Goal: Task Accomplishment & Management: Complete application form

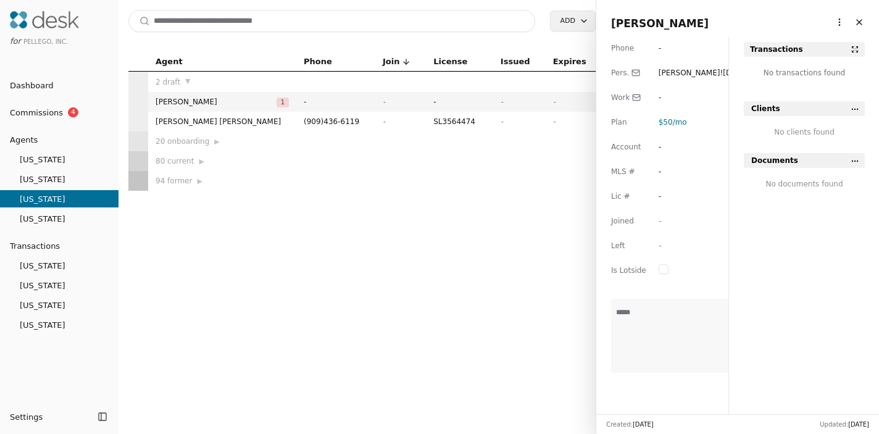
click at [452, 43] on div "Search Add Agent Phone Join License Issued Expires 2 draft ▼ [PERSON_NAME] 1 - …" at bounding box center [356, 217] width 477 height 434
click at [571, 16] on html "for Pellego, Inc. Dashboard Commissions 4 Agents [US_STATE] [US_STATE] [US_STAT…" at bounding box center [439, 217] width 879 height 434
click at [576, 52] on div "Agent" at bounding box center [589, 47] width 73 height 20
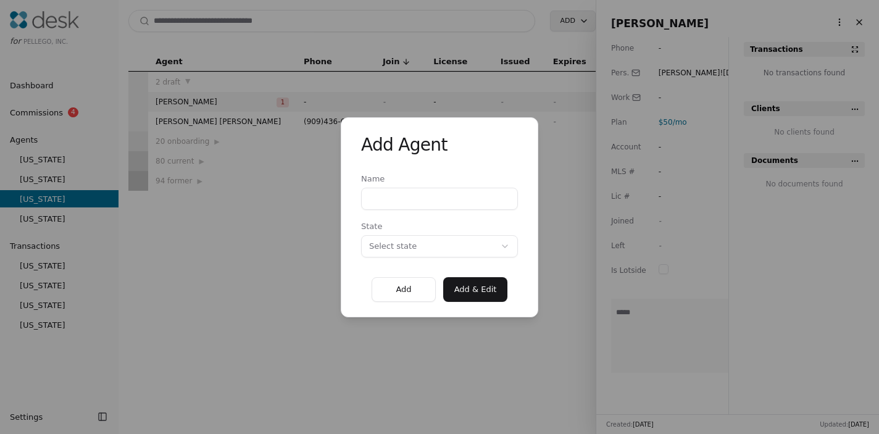
click at [439, 200] on input "Name" at bounding box center [439, 199] width 157 height 22
type input "**********"
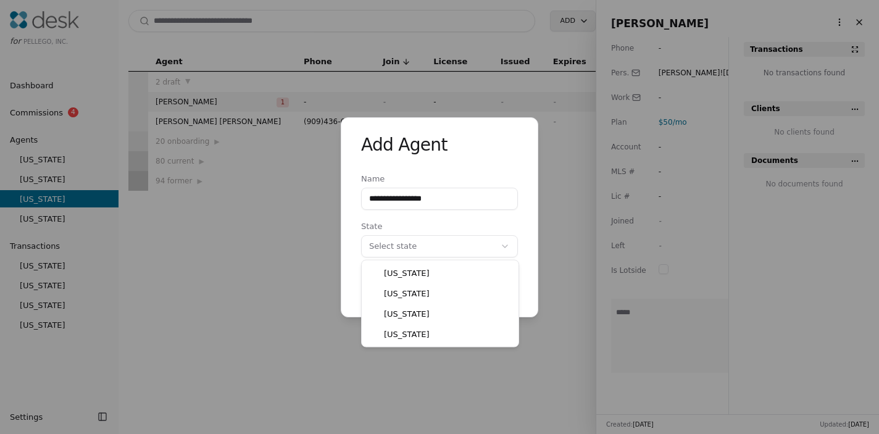
click at [435, 245] on div "**********" at bounding box center [439, 217] width 879 height 434
select select "**"
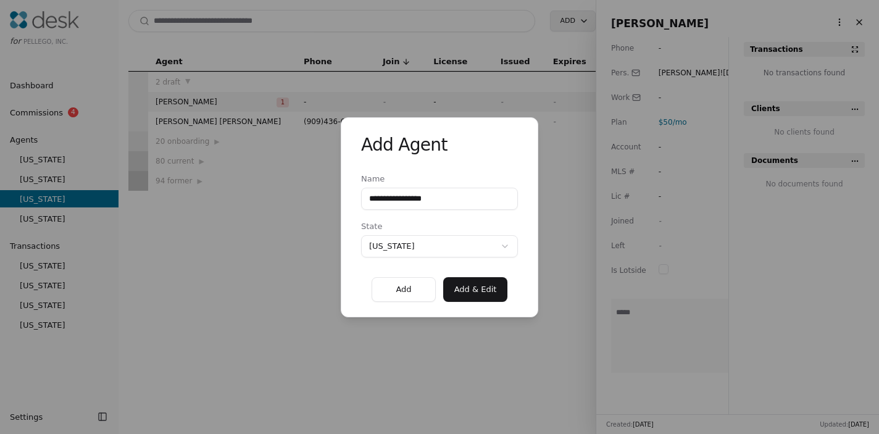
click at [473, 294] on button "Add & Edit" at bounding box center [475, 289] width 64 height 25
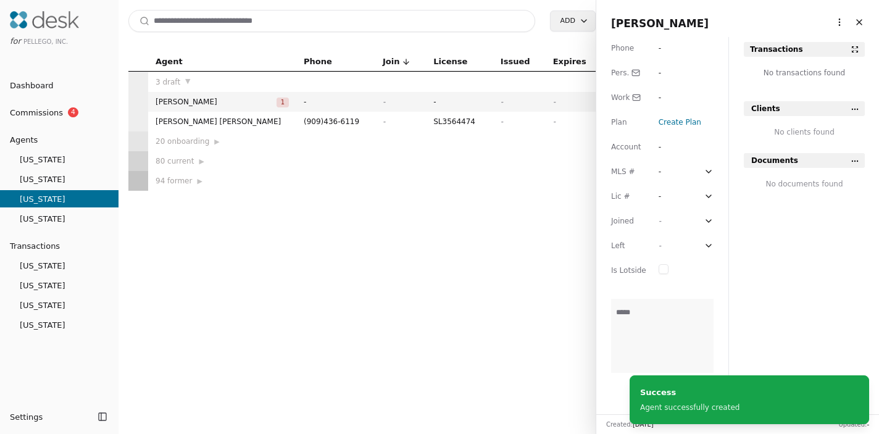
click at [665, 48] on div "-" at bounding box center [669, 48] width 22 height 12
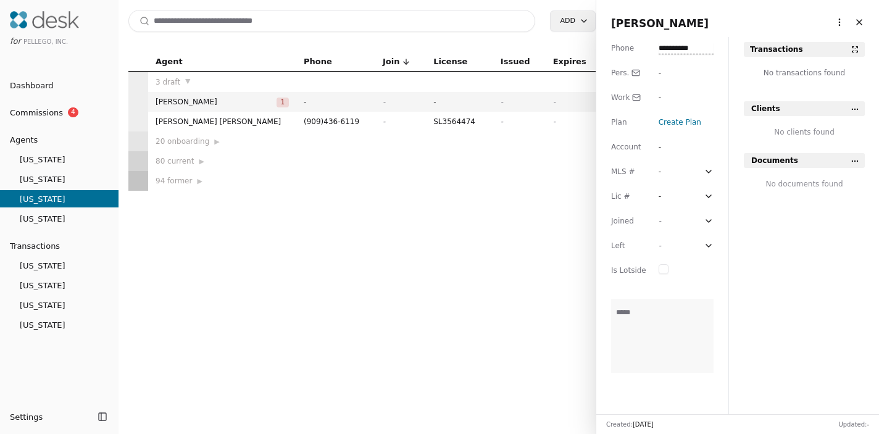
type input "**********"
click at [667, 74] on div "-" at bounding box center [669, 73] width 22 height 12
type input "**********"
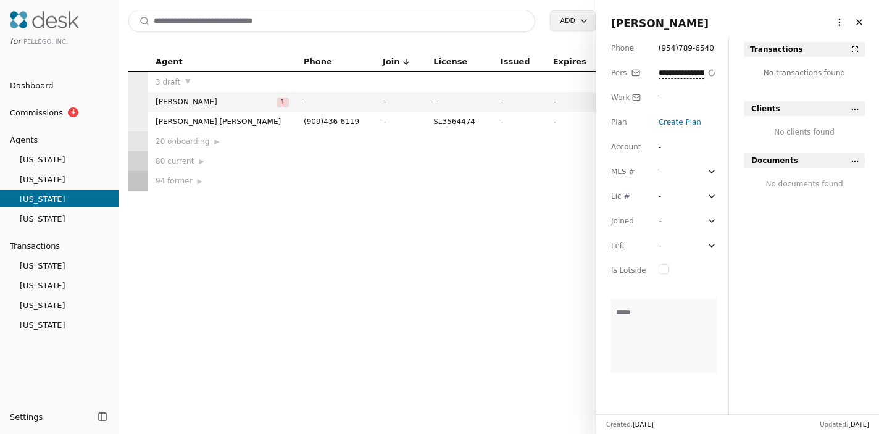
click at [676, 123] on span "Create Plan" at bounding box center [679, 122] width 43 height 9
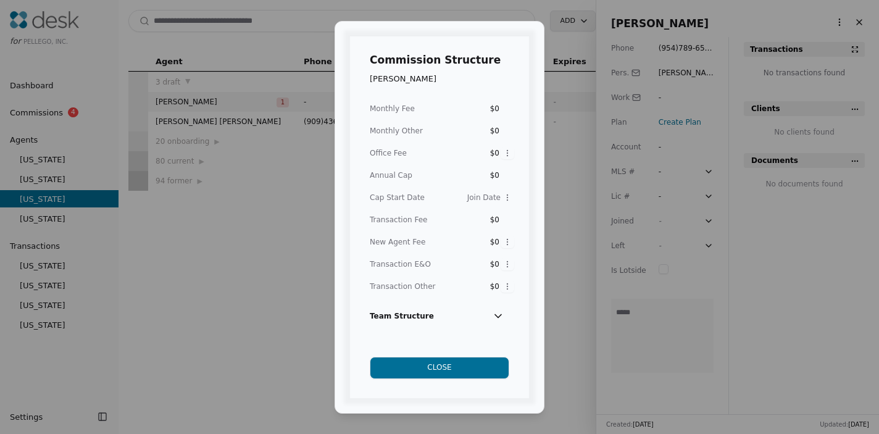
click at [499, 109] on div "$0" at bounding box center [488, 108] width 22 height 12
type input "***"
click at [498, 220] on div "$0" at bounding box center [488, 220] width 22 height 12
type input "****"
click at [446, 364] on button "Close" at bounding box center [439, 368] width 139 height 22
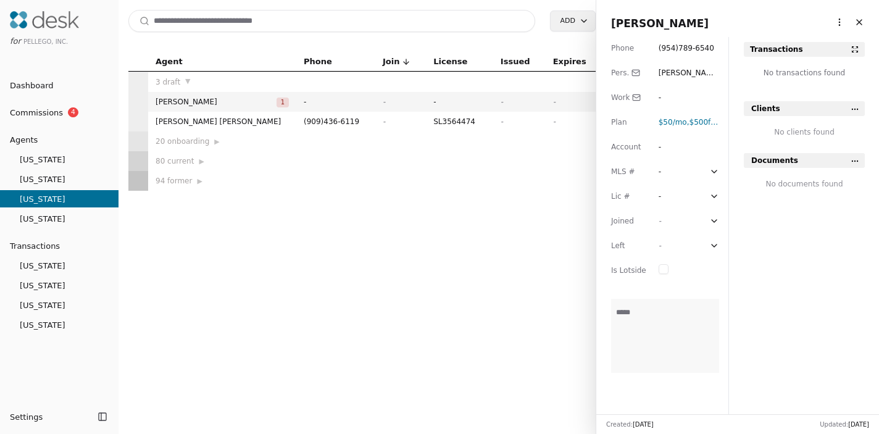
click at [663, 196] on div "-" at bounding box center [669, 196] width 22 height 12
type input "*********"
click at [662, 222] on div "-" at bounding box center [669, 221] width 22 height 12
click at [677, 224] on input at bounding box center [682, 221] width 48 height 12
click at [712, 220] on icon at bounding box center [714, 221] width 10 height 10
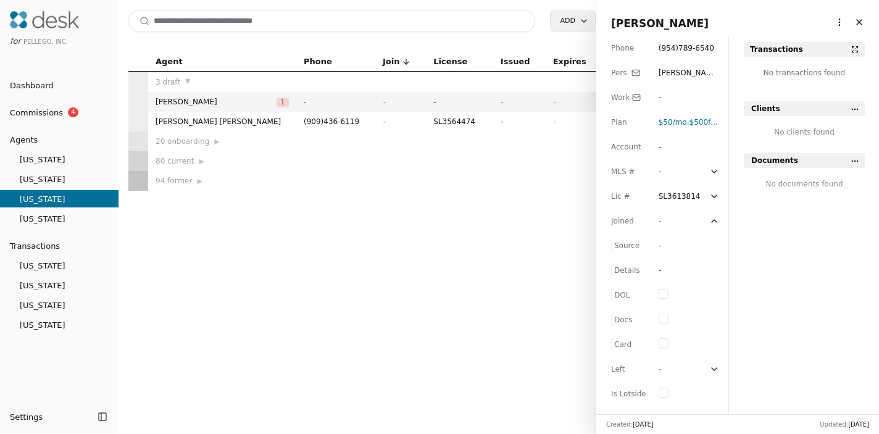
click at [712, 220] on icon at bounding box center [714, 221] width 10 height 10
click at [653, 222] on div "Phone ( 954 ) 789 - 6540 Pers. [PERSON_NAME][EMAIL_ADDRESS][DOMAIN_NAME] Work -…" at bounding box center [662, 225] width 132 height 377
click at [626, 222] on div "Joined" at bounding box center [628, 221] width 35 height 12
click at [662, 221] on div "-" at bounding box center [669, 221] width 22 height 12
click at [662, 221] on input at bounding box center [682, 221] width 48 height 12
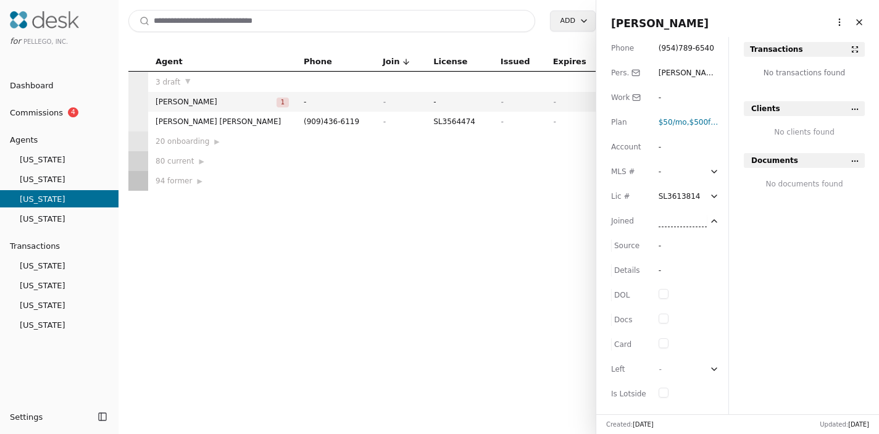
click at [662, 221] on input at bounding box center [682, 221] width 48 height 12
type input "*******"
click at [661, 247] on div "-" at bounding box center [669, 245] width 22 height 12
click at [662, 270] on div "-" at bounding box center [669, 270] width 22 height 12
type input "**********"
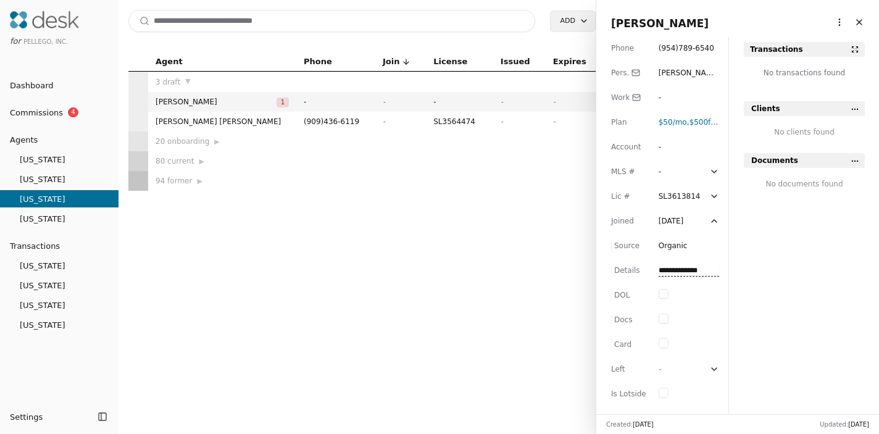
click at [560, 245] on div "Search Add Agent Phone Join License Issued Expires 3 draft ▼ [PERSON_NAME] 1 - …" at bounding box center [356, 217] width 477 height 434
click at [863, 22] on button "Close" at bounding box center [859, 22] width 20 height 20
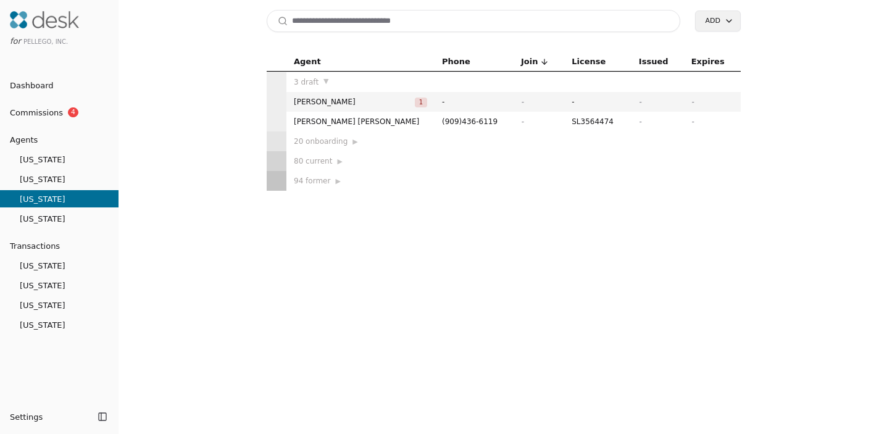
click at [610, 143] on td at bounding box center [597, 141] width 67 height 20
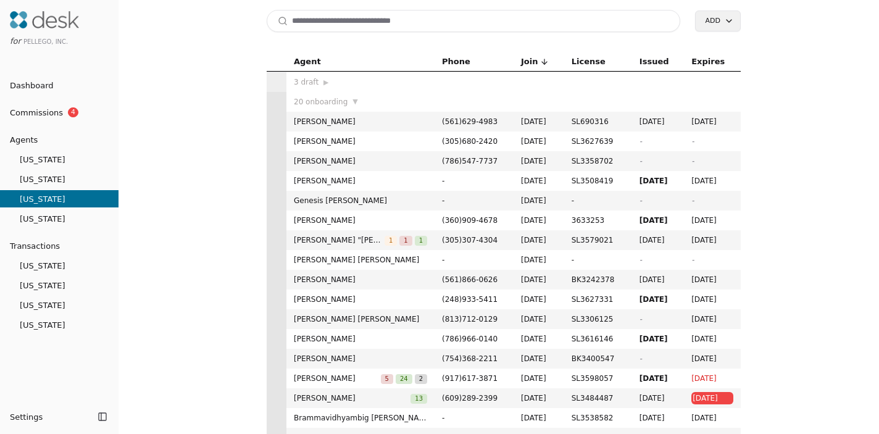
click at [316, 101] on span "20 onboarding" at bounding box center [321, 102] width 54 height 12
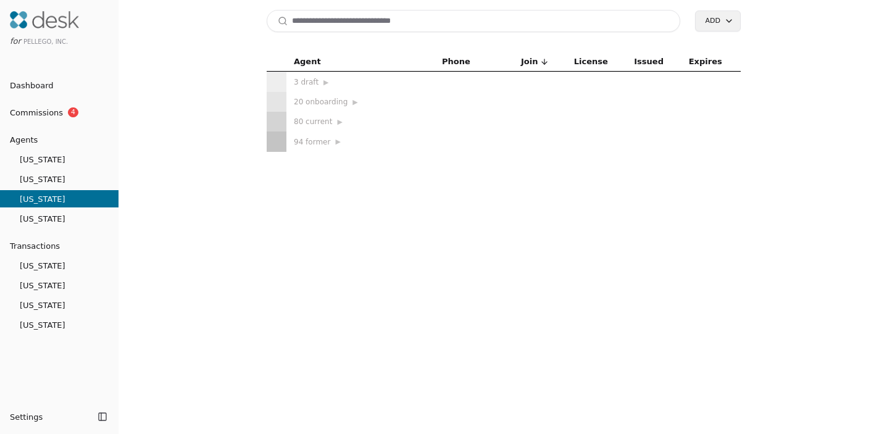
click at [316, 101] on div "20 onboarding ▶" at bounding box center [360, 102] width 133 height 12
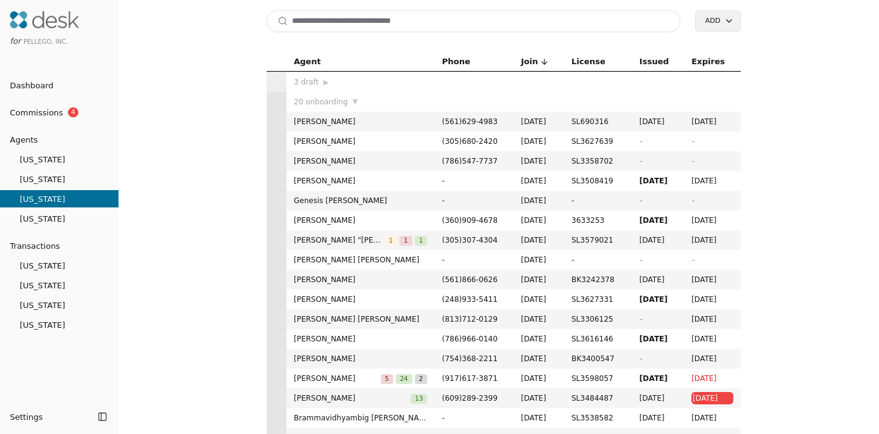
click at [315, 101] on span "20 onboarding" at bounding box center [321, 102] width 54 height 12
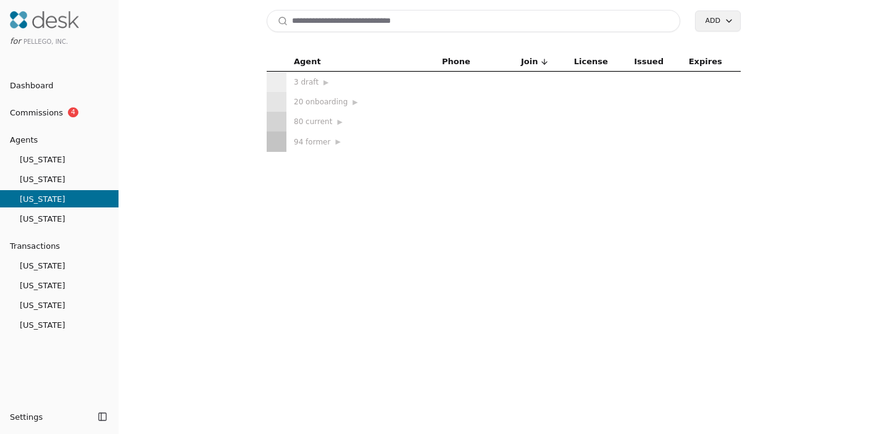
click at [315, 125] on div "80 current ▶" at bounding box center [360, 121] width 133 height 12
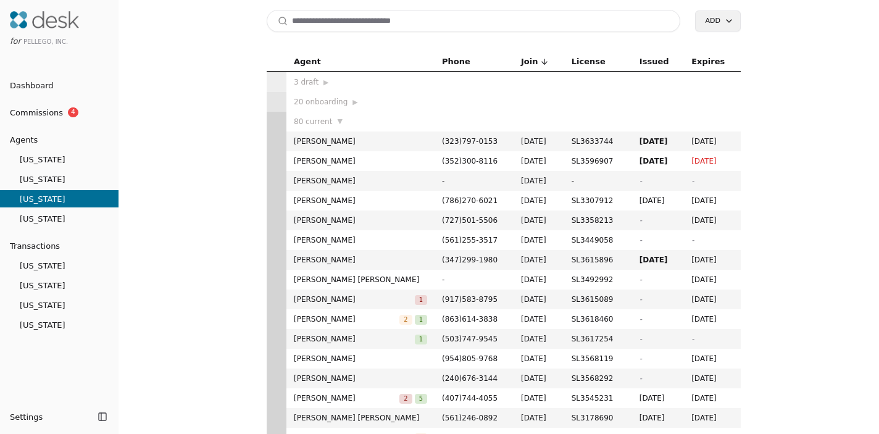
click at [305, 57] on span "Agent" at bounding box center [307, 62] width 27 height 14
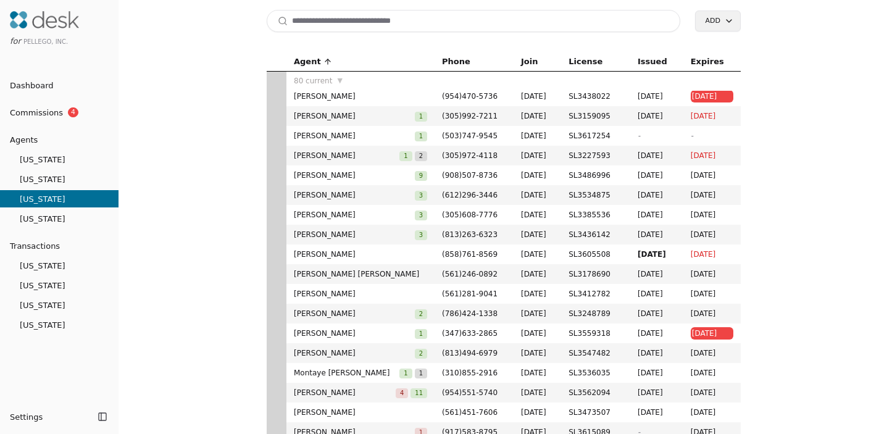
scroll to position [939, 0]
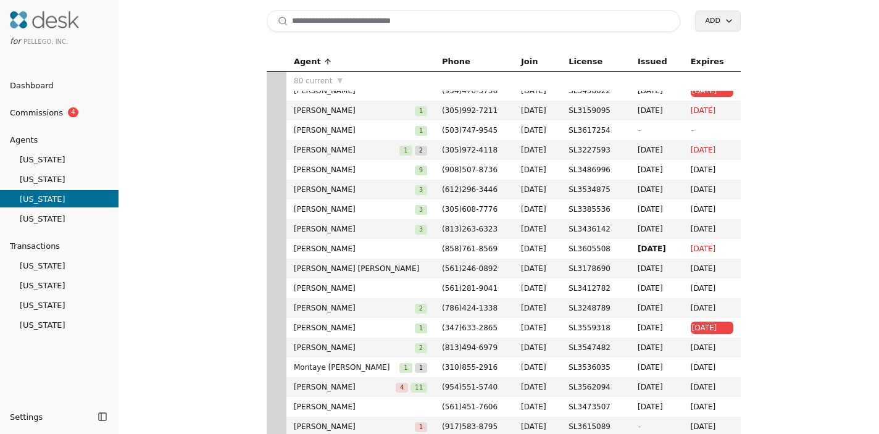
click at [314, 82] on span "80 current" at bounding box center [313, 81] width 38 height 12
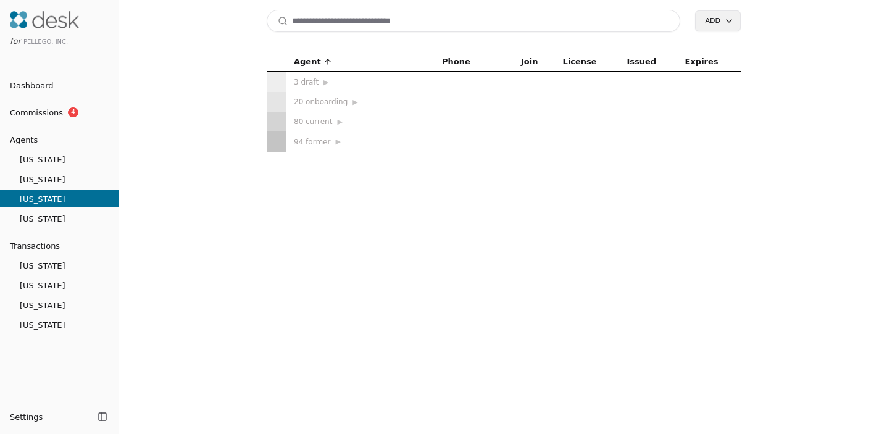
click at [312, 106] on div "20 onboarding ▶" at bounding box center [360, 102] width 133 height 12
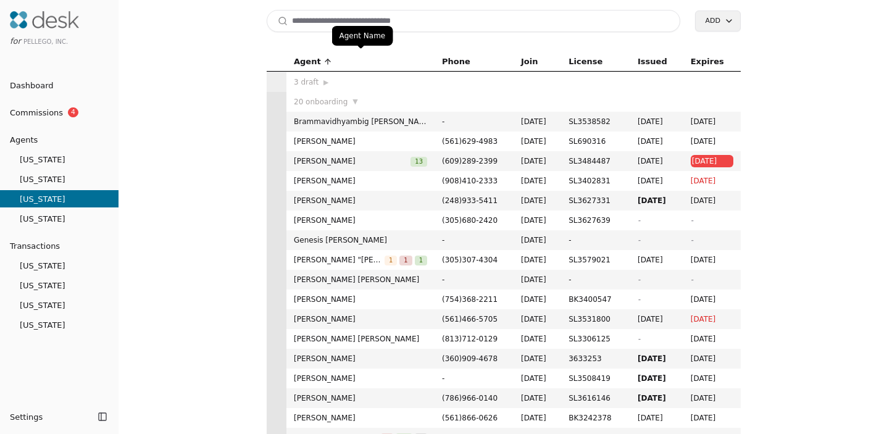
click at [310, 61] on span "Agent" at bounding box center [307, 62] width 27 height 14
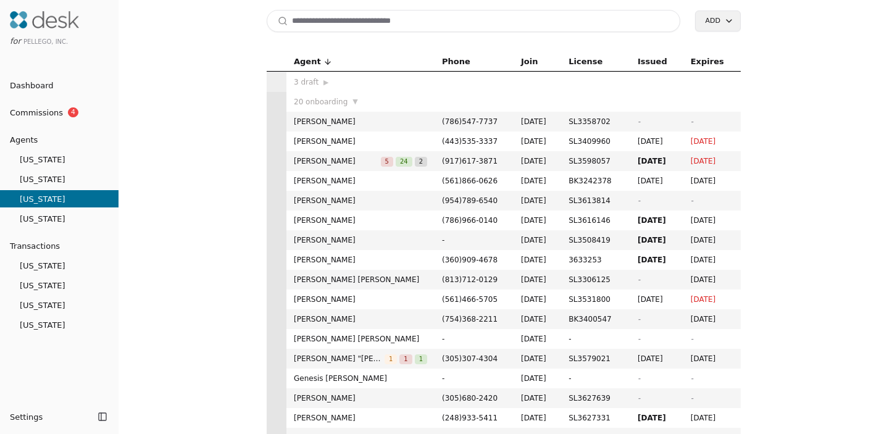
click at [701, 200] on span "-" at bounding box center [712, 200] width 43 height 12
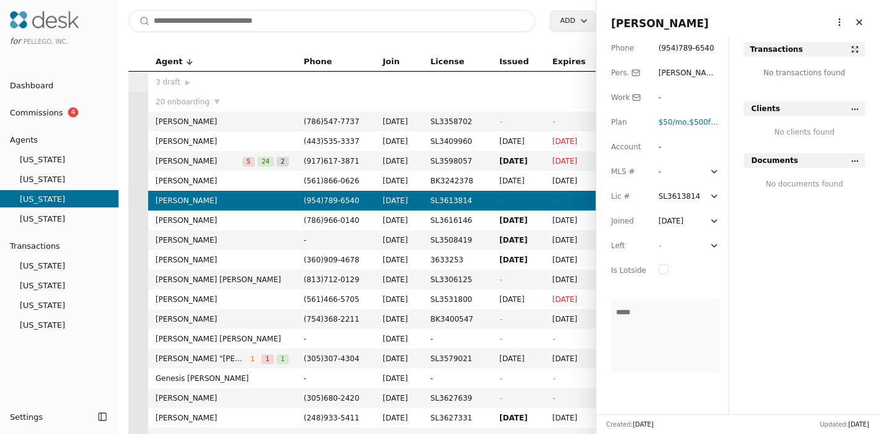
click at [513, 202] on span "-" at bounding box center [518, 200] width 38 height 12
click at [573, 201] on span "-" at bounding box center [573, 200] width 43 height 12
click at [632, 147] on div "Account" at bounding box center [628, 147] width 35 height 12
click at [659, 148] on div "-" at bounding box center [669, 147] width 22 height 12
click at [575, 200] on span "-" at bounding box center [573, 200] width 43 height 12
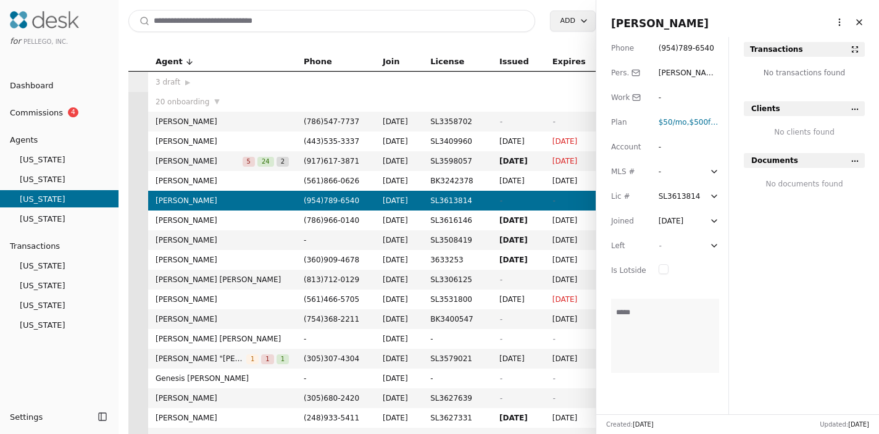
click at [641, 121] on div "Plan" at bounding box center [628, 122] width 35 height 12
click at [668, 122] on span "$50 /mo" at bounding box center [672, 122] width 28 height 9
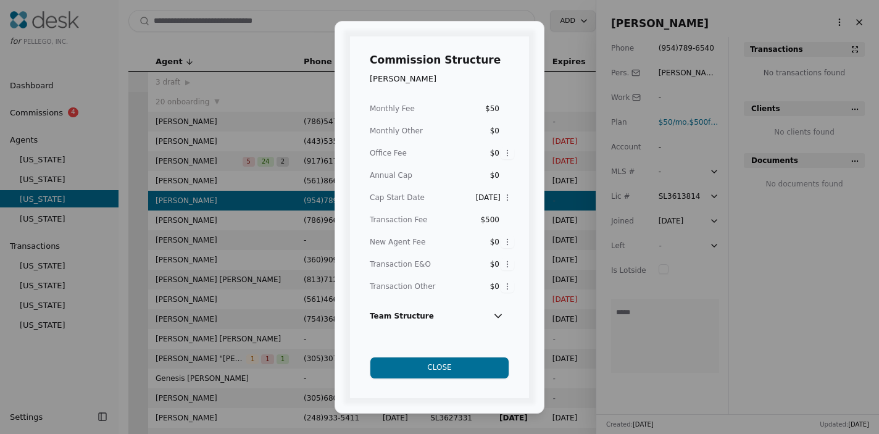
click at [433, 315] on div "Team Structure" at bounding box center [439, 318] width 139 height 27
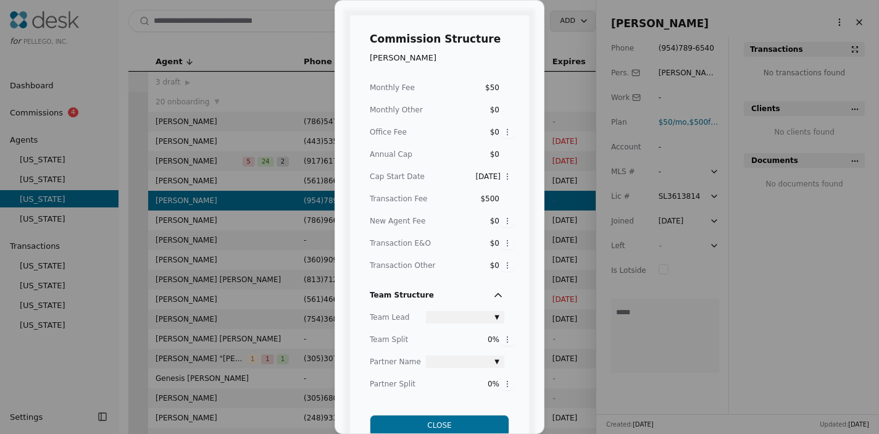
scroll to position [33, 0]
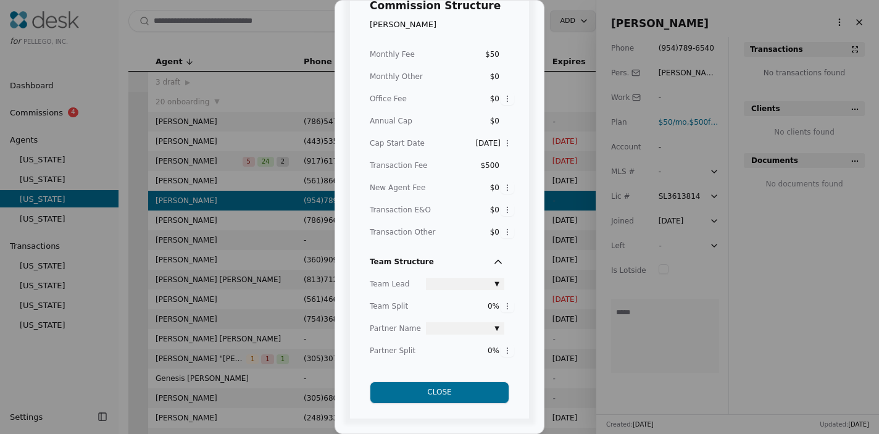
click at [438, 395] on button "Close" at bounding box center [439, 392] width 139 height 22
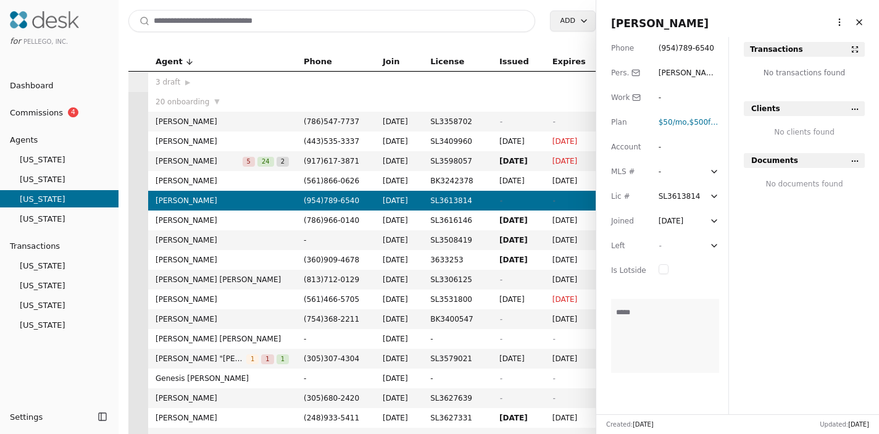
click at [566, 201] on span "-" at bounding box center [573, 200] width 43 height 12
click at [644, 22] on span "[PERSON_NAME]" at bounding box center [660, 23] width 98 height 12
click at [635, 224] on div "Joined" at bounding box center [628, 221] width 35 height 12
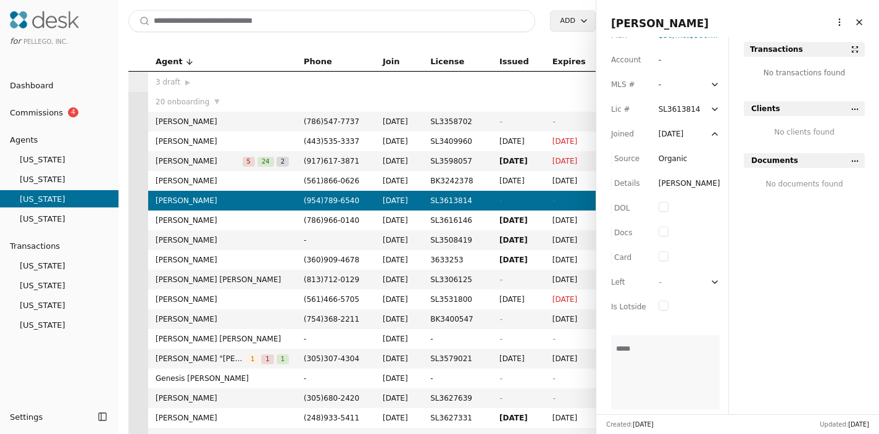
scroll to position [20, 0]
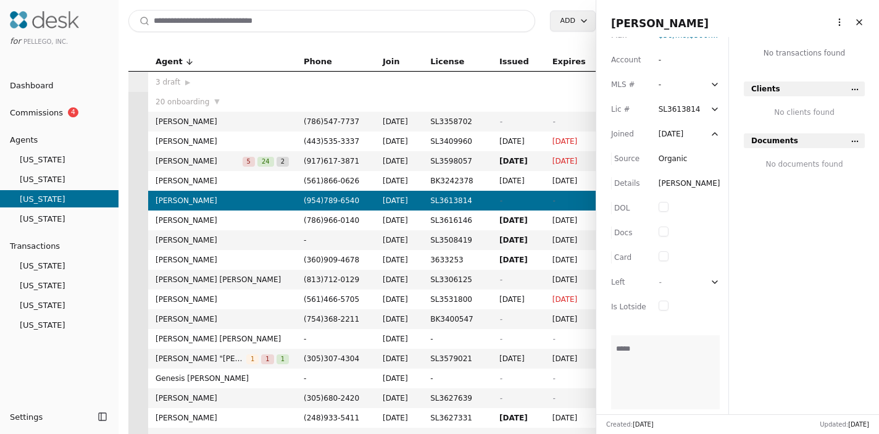
click at [629, 133] on div "Joined" at bounding box center [628, 134] width 35 height 12
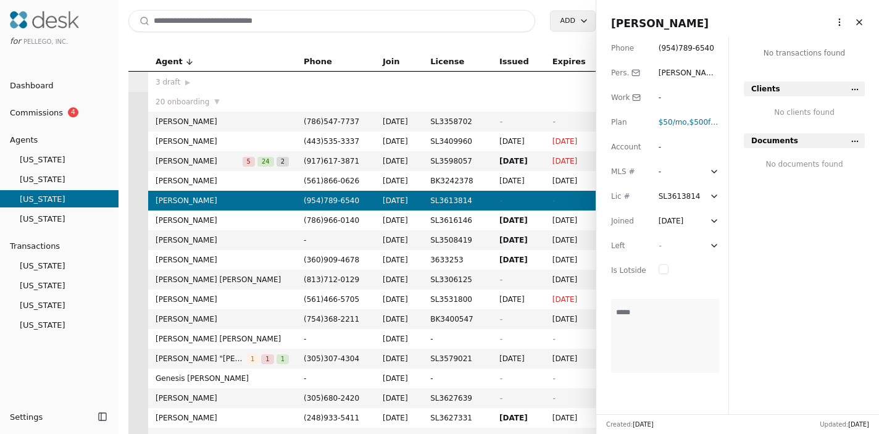
click at [638, 196] on div "Lic #" at bounding box center [628, 196] width 35 height 12
click at [663, 220] on div "-" at bounding box center [669, 221] width 22 height 12
type input "********"
click at [676, 243] on div "-" at bounding box center [669, 245] width 22 height 12
type input "*******"
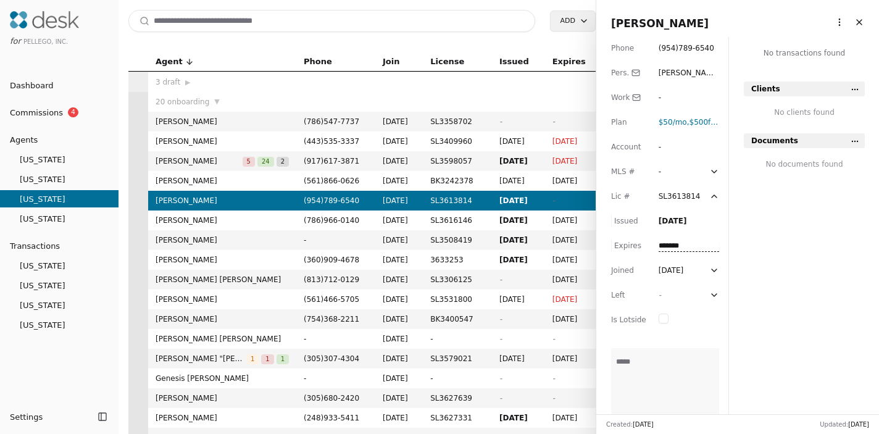
click at [672, 169] on div "-" at bounding box center [669, 171] width 22 height 12
click at [575, 91] on td at bounding box center [573, 82] width 57 height 20
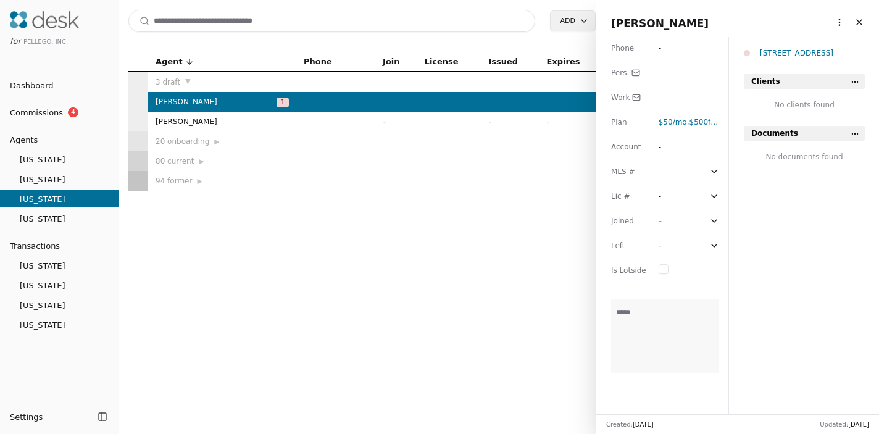
click at [860, 17] on button "Close" at bounding box center [859, 22] width 20 height 20
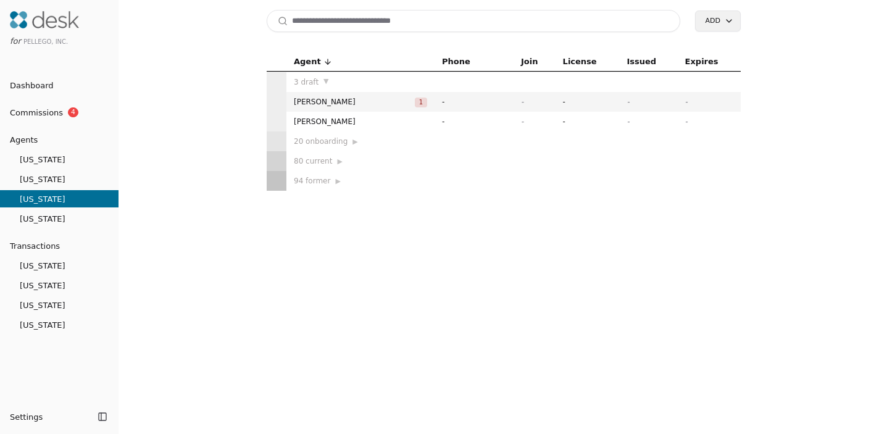
click at [308, 139] on div "20 onboarding ▶" at bounding box center [360, 141] width 133 height 12
